Goal: Complete application form

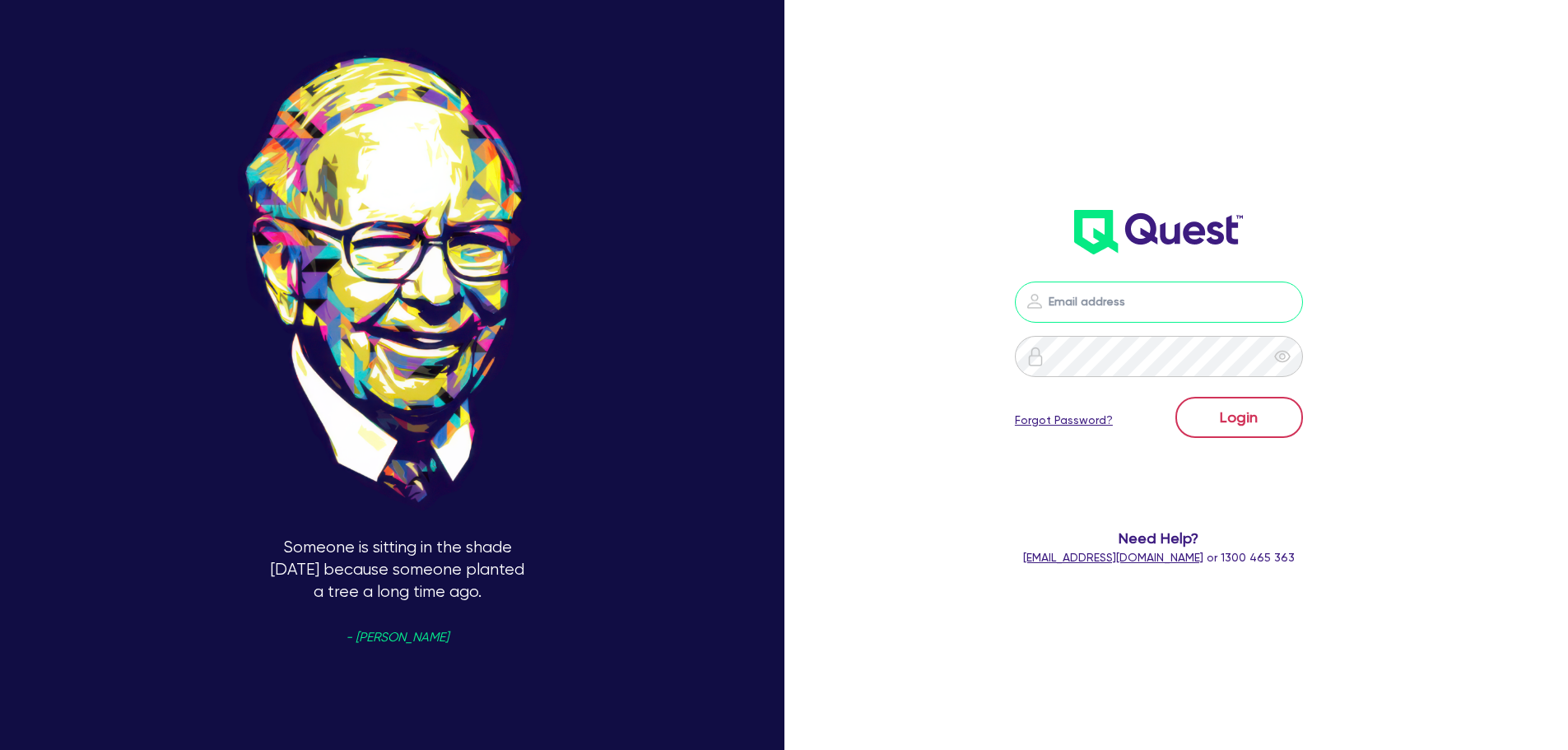
type input "[PERSON_NAME][EMAIL_ADDRESS][DOMAIN_NAME]"
click at [1247, 424] on button "Login" at bounding box center [1240, 418] width 128 height 41
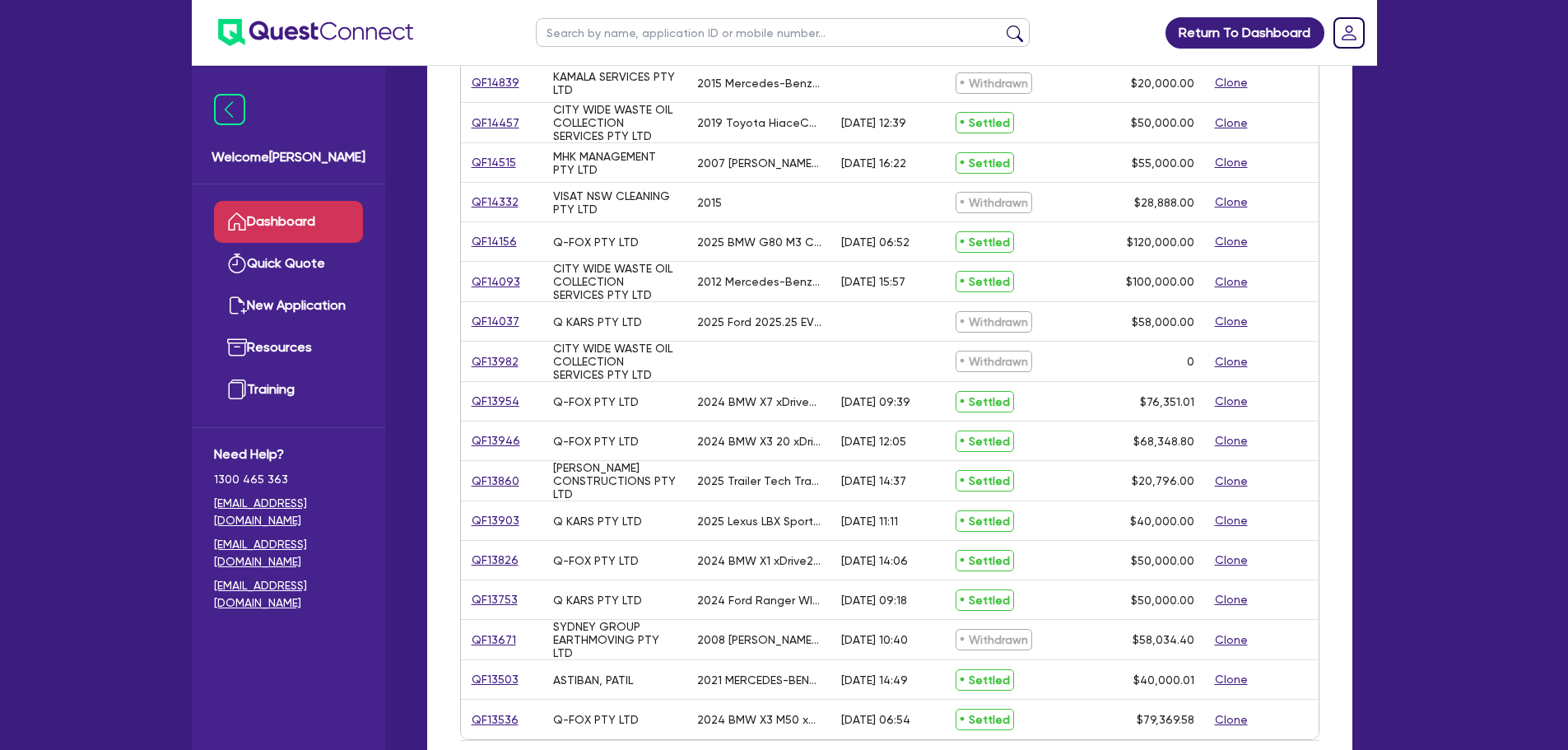
scroll to position [412, 0]
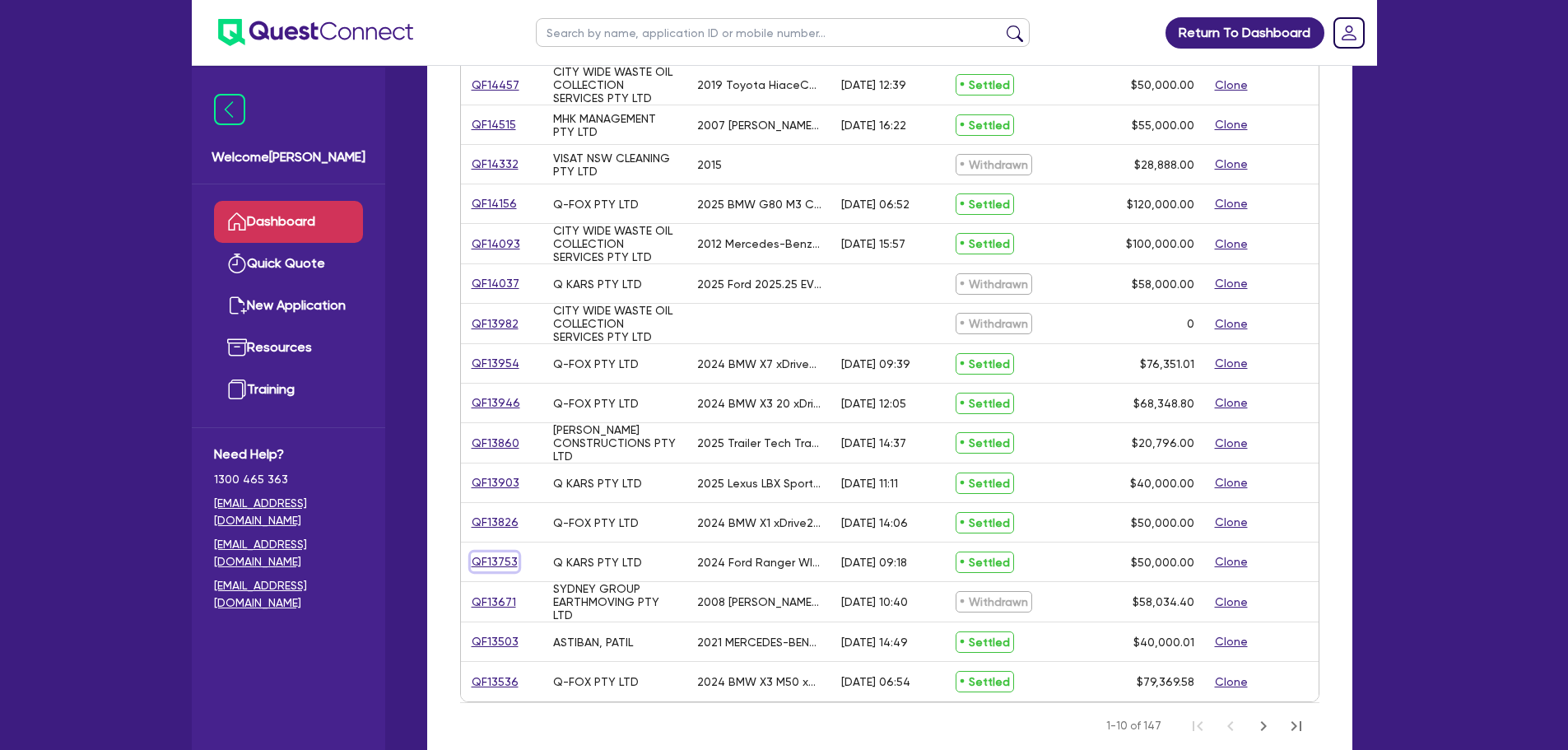
click at [494, 561] on link "QF13753" at bounding box center [494, 562] width 47 height 19
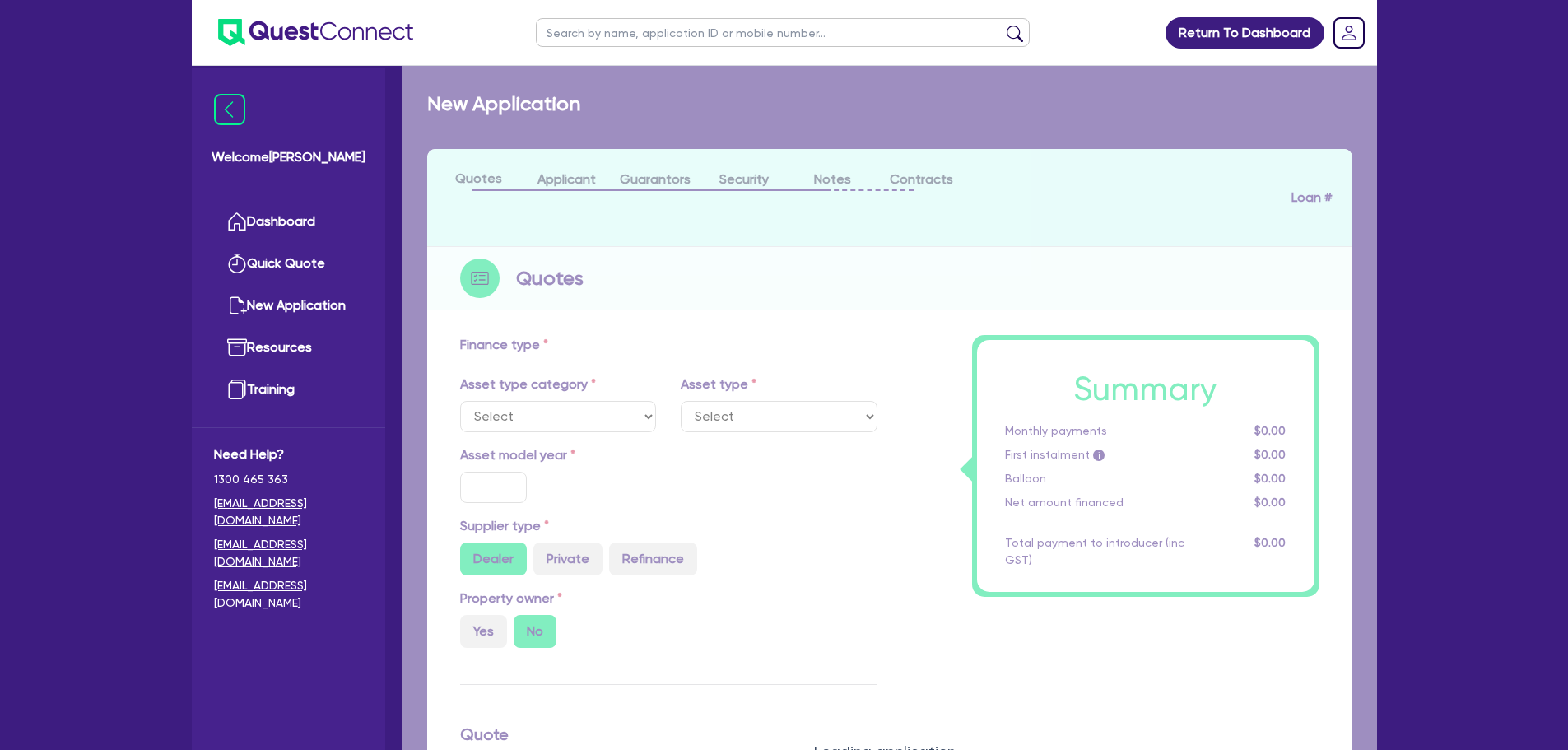
select select "CARS_AND_LIGHT_TRUCKS"
type input "2024"
radio input "true"
type input "72,000"
type input "22,000"
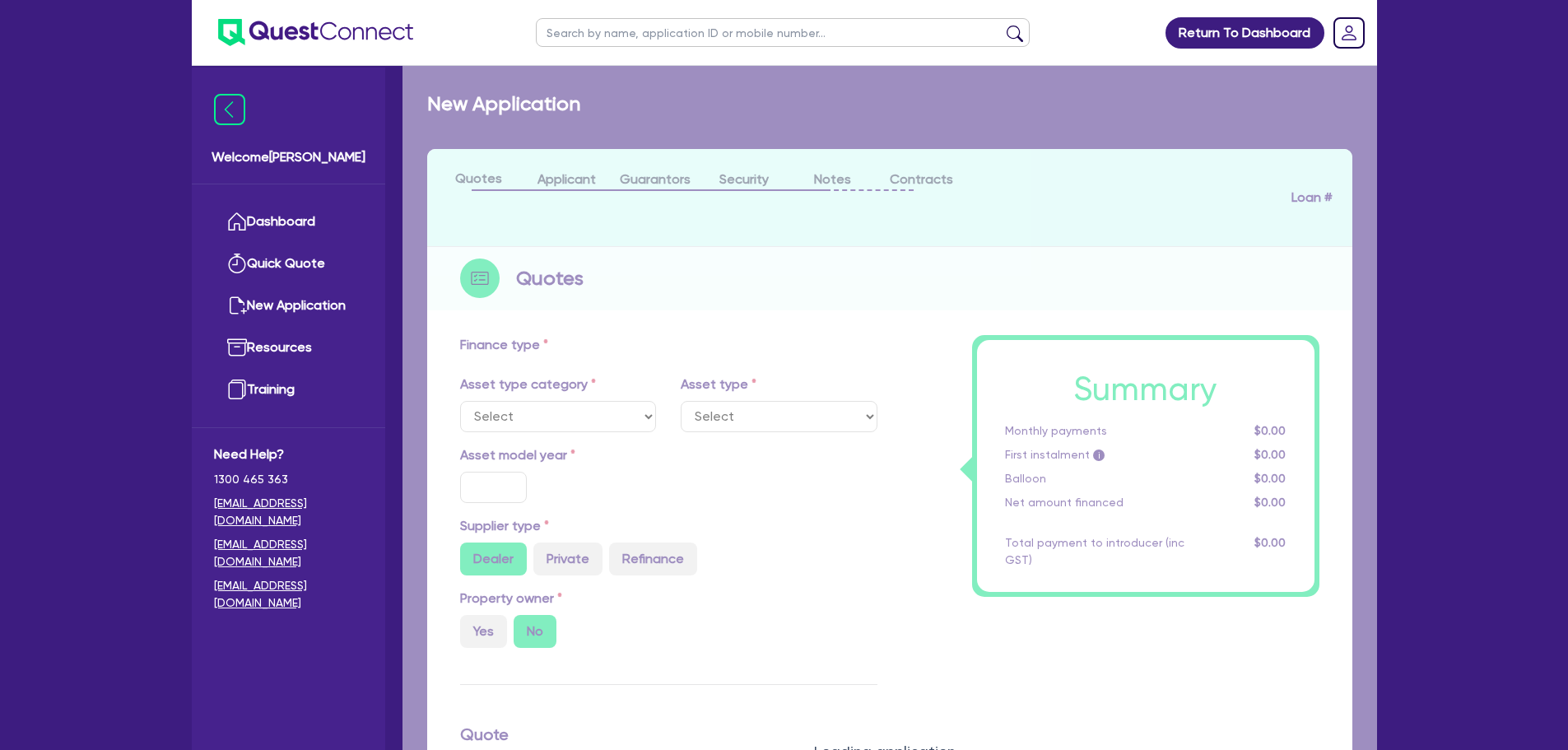
type input "40"
type input "28,800"
type input "4"
type input "2,000"
type input "14.95"
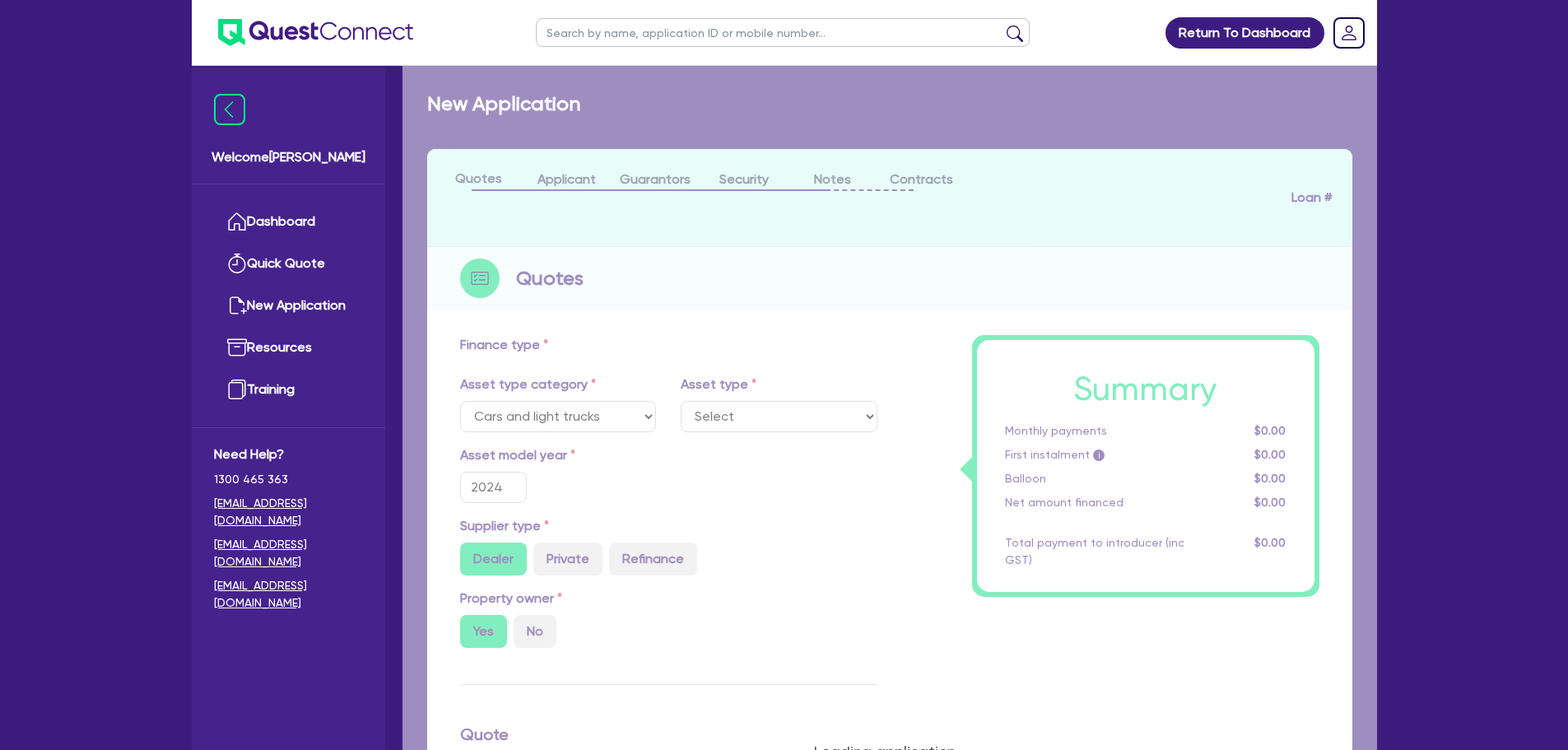
select select "VANS_AND_UTES"
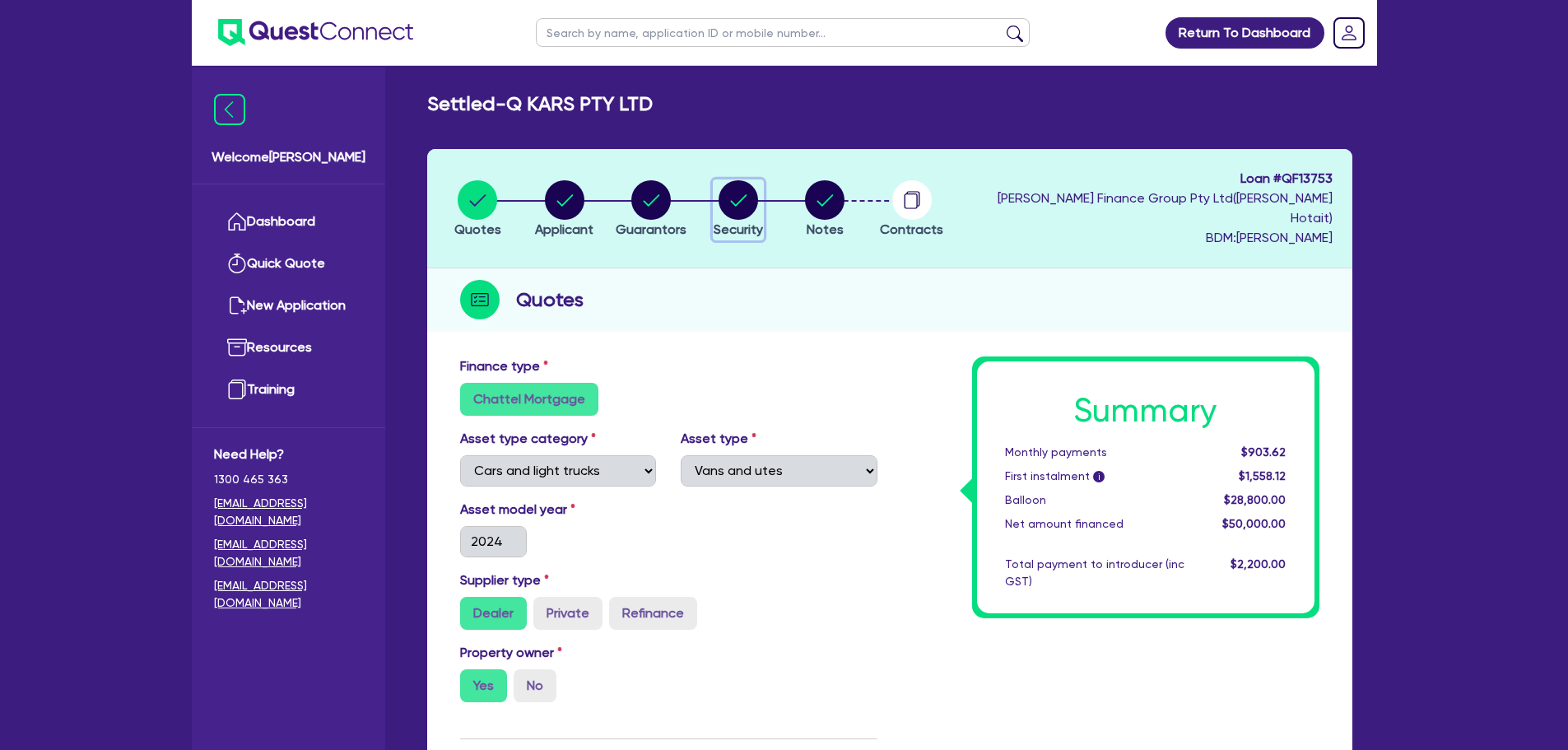
click at [751, 192] on circle "button" at bounding box center [738, 200] width 40 height 40
select select "CARS_AND_LIGHT_TRUCKS"
select select "VANS_AND_UTES"
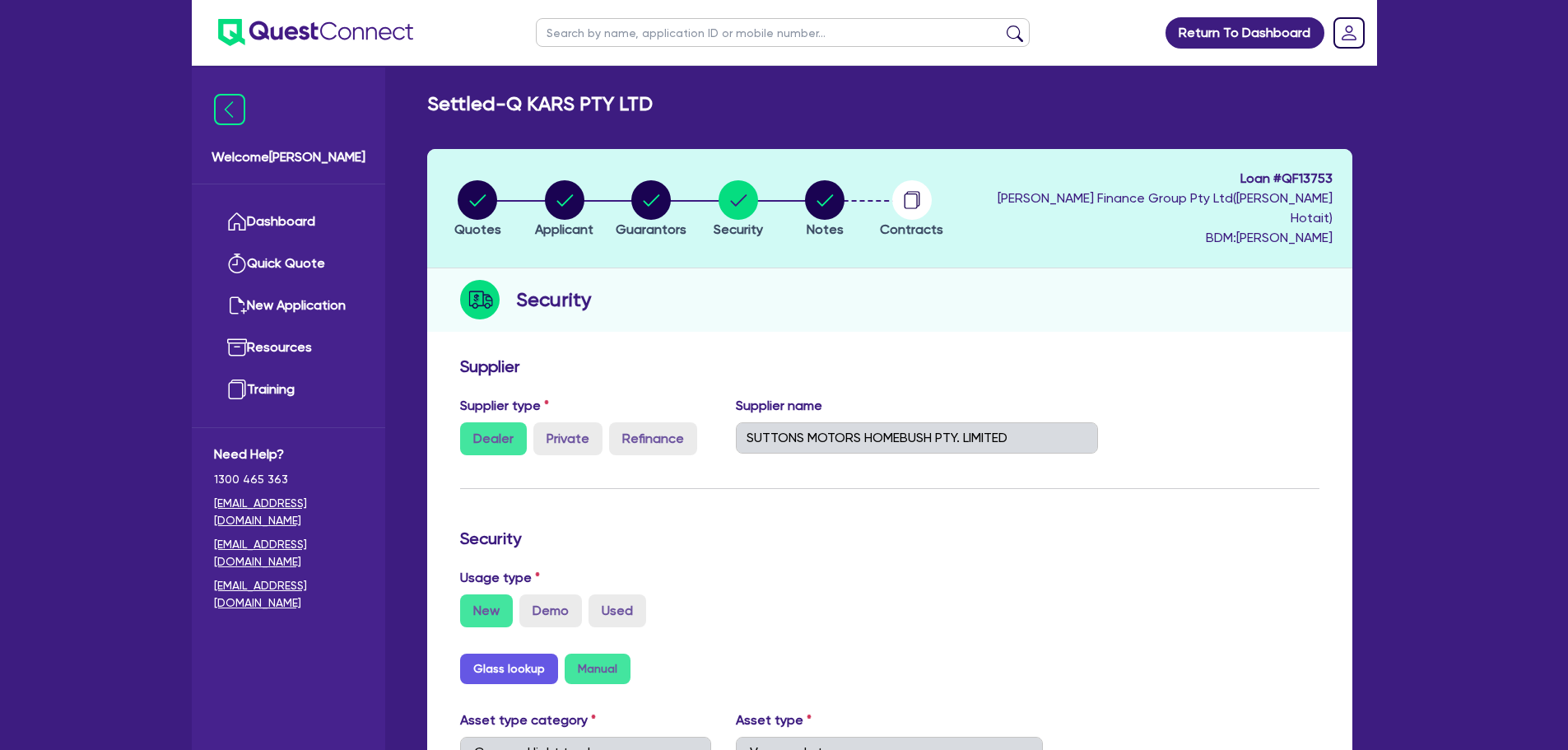
click at [1202, 489] on form "Supplier Supplier type Dealer Private Refinance Supplier name SUTTONS MOTORS HO…" at bounding box center [889, 749] width 859 height 786
